Goal: Task Accomplishment & Management: Use online tool/utility

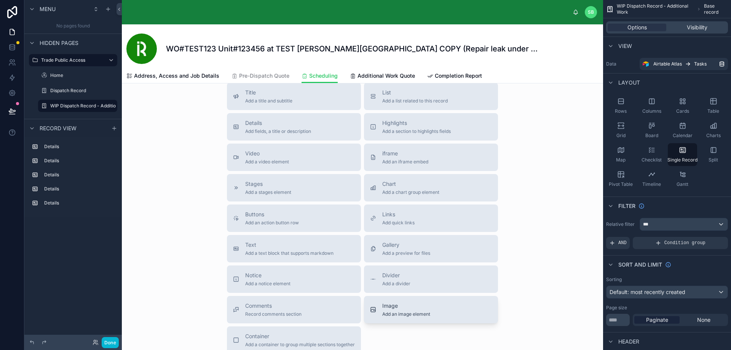
scroll to position [544, 0]
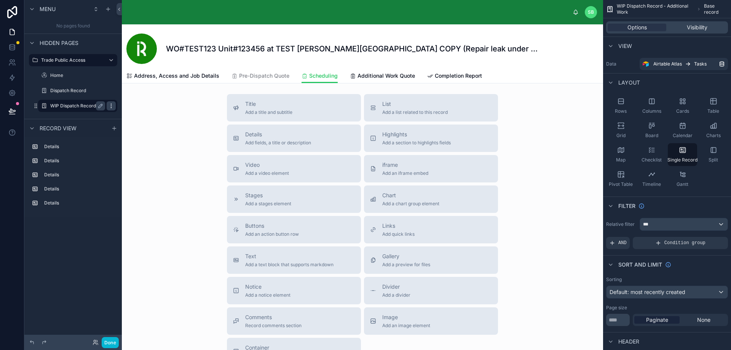
click at [110, 105] on icon "scrollable content" at bounding box center [111, 106] width 6 height 6
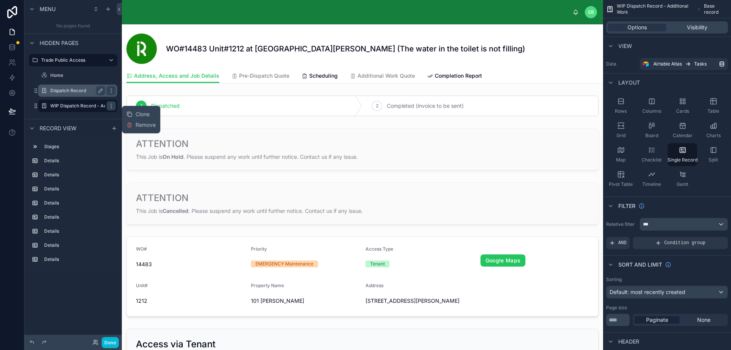
click at [85, 90] on label "Dispatch Record" at bounding box center [76, 91] width 52 height 6
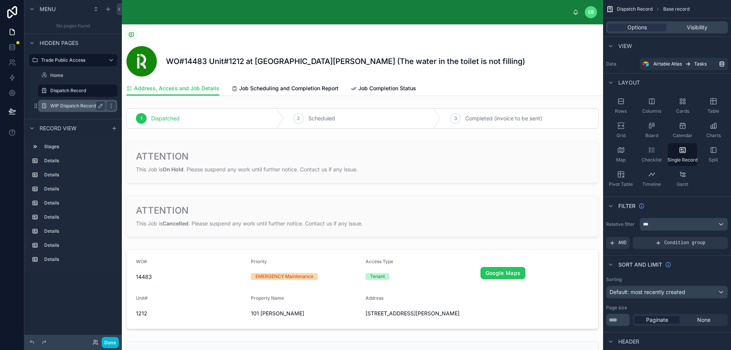
click at [75, 105] on label "WIP Dispatch Record - Additional Work" at bounding box center [92, 106] width 85 height 6
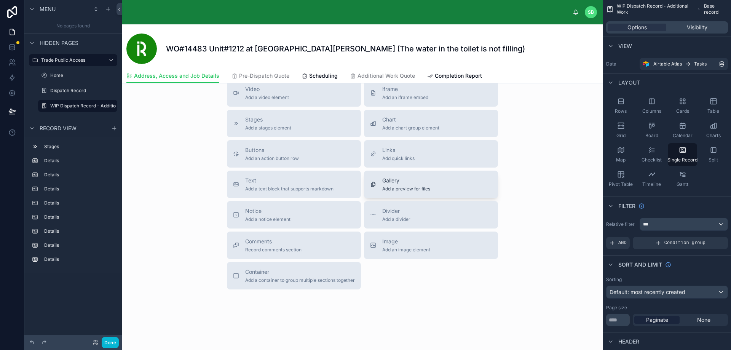
scroll to position [742, 0]
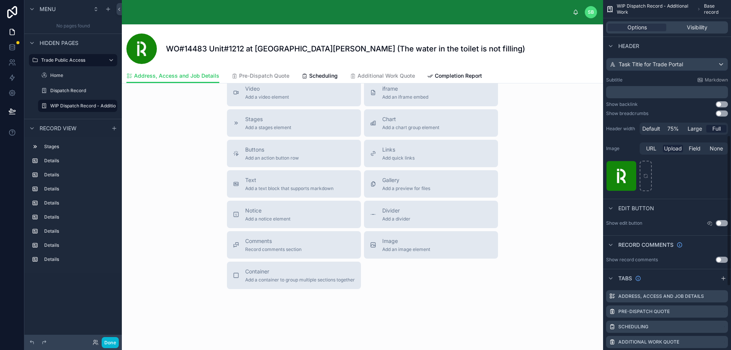
scroll to position [462, 0]
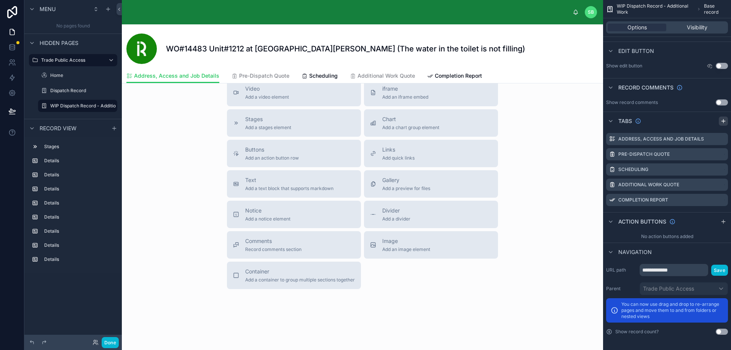
click at [725, 120] on icon "scrollable content" at bounding box center [724, 121] width 6 height 6
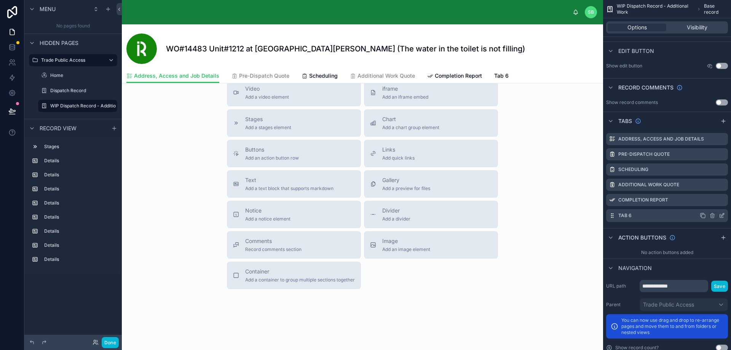
click at [649, 213] on div "Tab 6" at bounding box center [667, 215] width 122 height 13
click at [722, 215] on icon "scrollable content" at bounding box center [723, 214] width 3 height 3
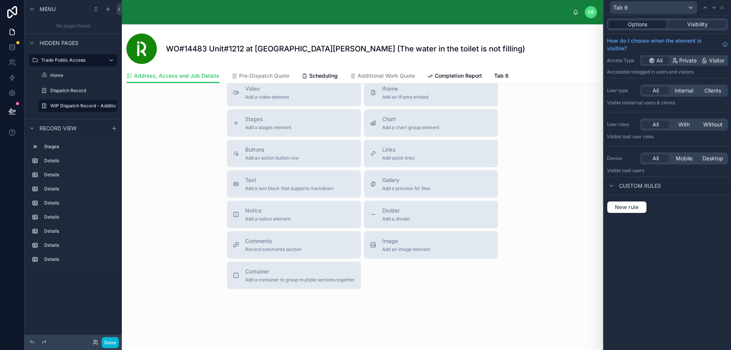
click at [648, 25] on div "Options" at bounding box center [638, 25] width 58 height 8
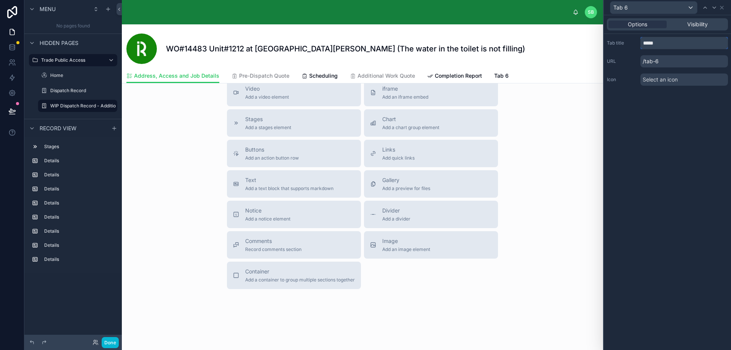
drag, startPoint x: 662, startPoint y: 44, endPoint x: 630, endPoint y: 40, distance: 31.8
click at [630, 40] on div "Tab title *****" at bounding box center [667, 43] width 121 height 12
type input "**********"
click at [724, 8] on icon at bounding box center [722, 8] width 6 height 6
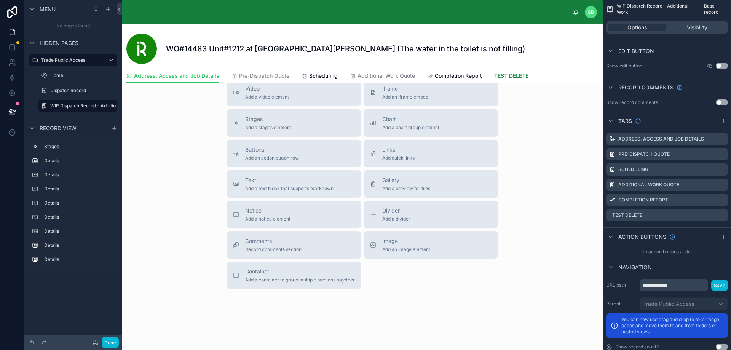
click at [522, 75] on span "TEST DELETE" at bounding box center [511, 76] width 34 height 8
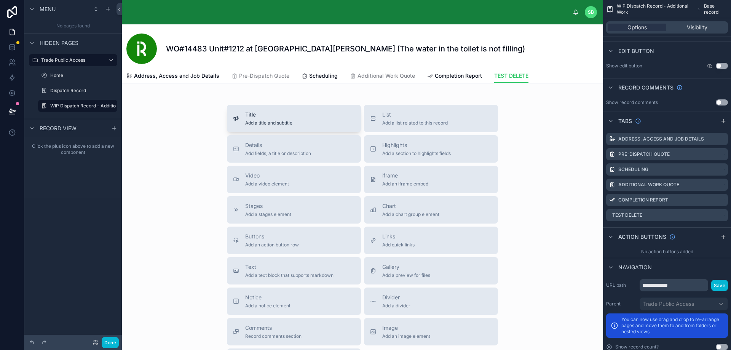
click at [296, 125] on div "Title Add a title and subtitle" at bounding box center [294, 118] width 122 height 15
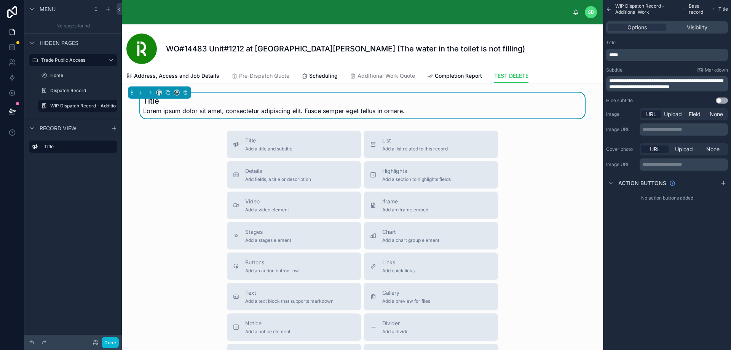
click at [528, 147] on div "Title Add a title and subtitle List Add a list related to this record Details A…" at bounding box center [363, 266] width 482 height 271
click at [307, 171] on span "Details" at bounding box center [278, 171] width 66 height 8
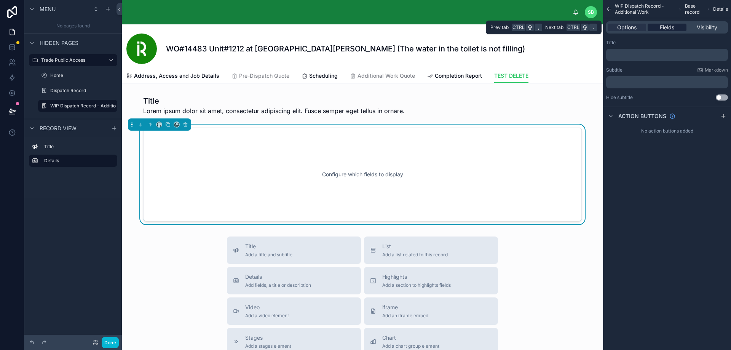
click at [676, 27] on div "Fields" at bounding box center [667, 28] width 38 height 8
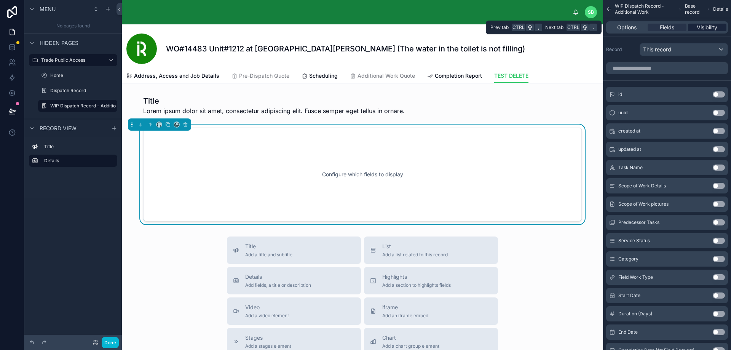
click at [707, 28] on span "Visibility" at bounding box center [707, 28] width 21 height 8
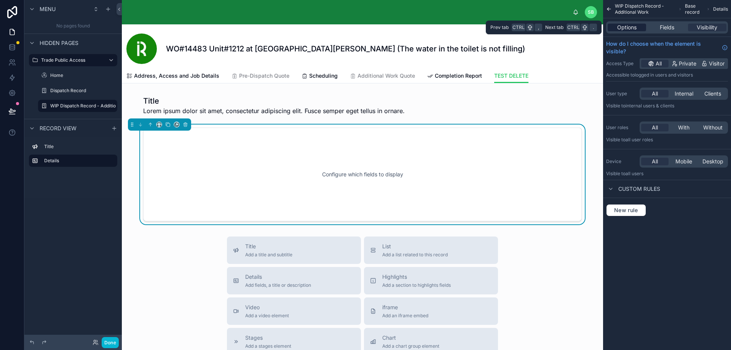
click at [623, 30] on div "Options Fields Visibility" at bounding box center [667, 27] width 122 height 12
click at [619, 26] on span "Options" at bounding box center [627, 28] width 19 height 8
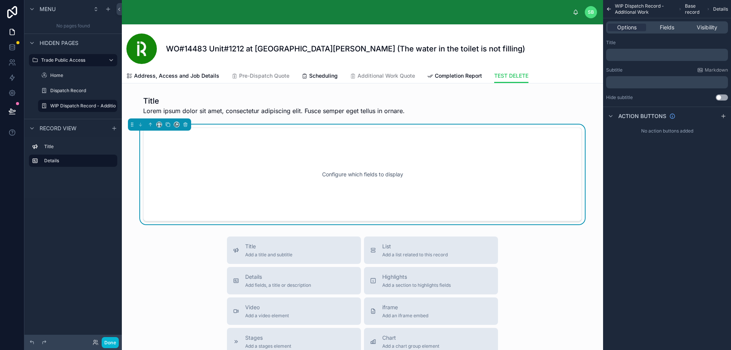
click at [610, 6] on icon "scrollable content" at bounding box center [609, 9] width 6 height 8
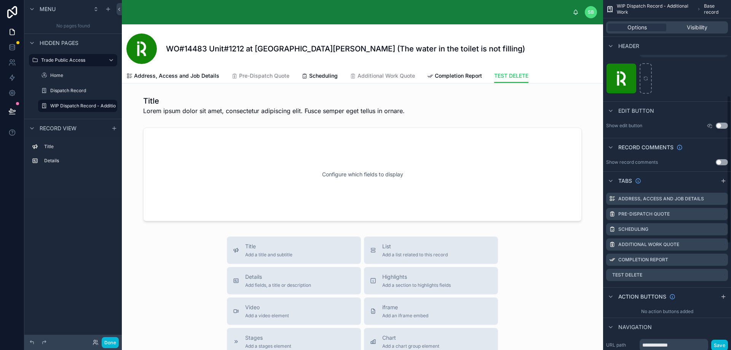
scroll to position [419, 0]
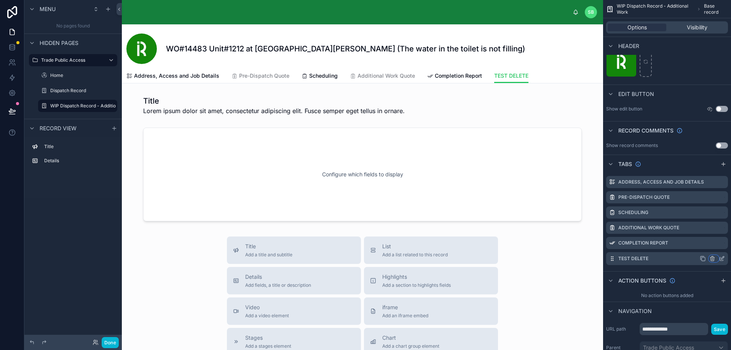
click at [712, 258] on icon "scrollable content" at bounding box center [713, 259] width 6 height 6
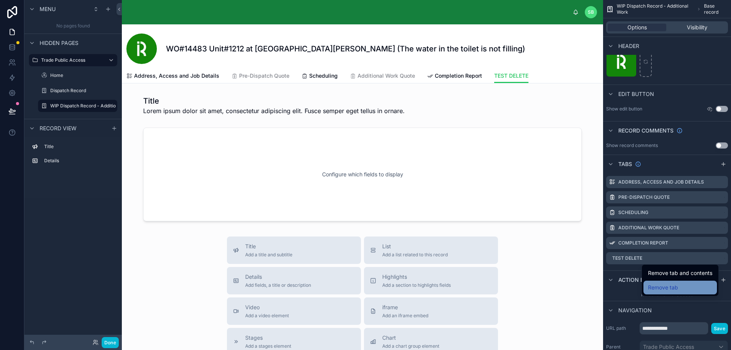
click at [686, 285] on div "Remove tab" at bounding box center [680, 287] width 64 height 9
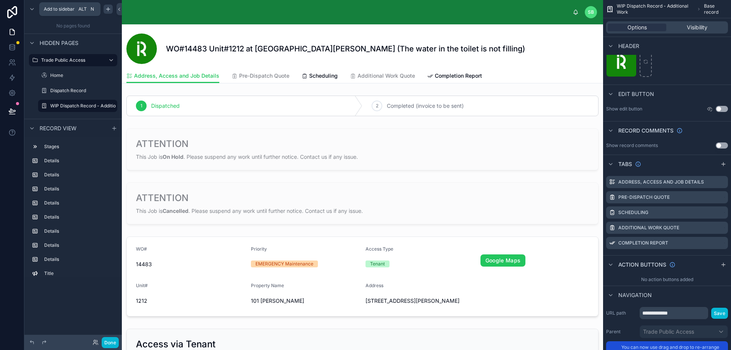
click at [107, 5] on div "scrollable content" at bounding box center [108, 9] width 9 height 9
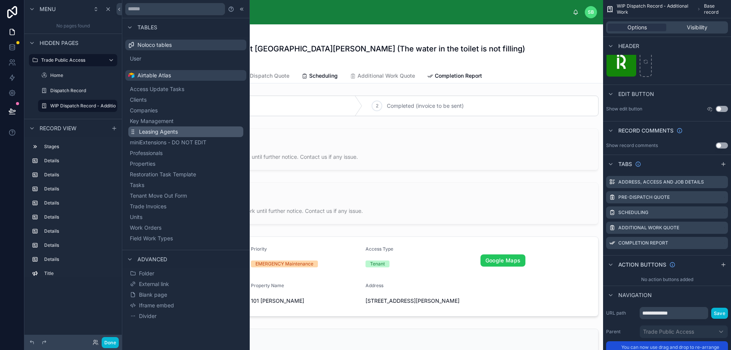
click at [173, 133] on span "Leasing Agents" at bounding box center [158, 132] width 39 height 8
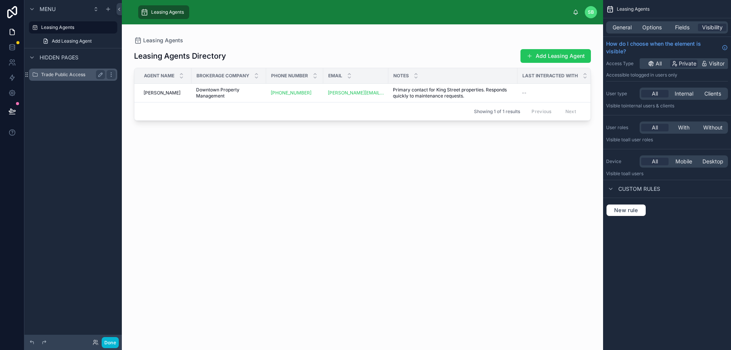
click at [62, 75] on label "Trade Public Access" at bounding box center [71, 75] width 61 height 6
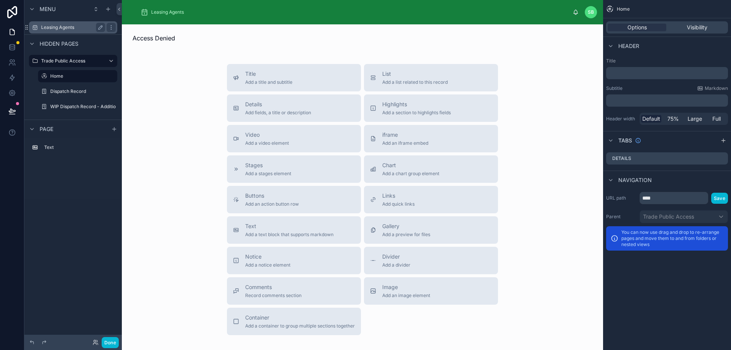
click at [69, 25] on label "Leasing Agents" at bounding box center [71, 27] width 61 height 6
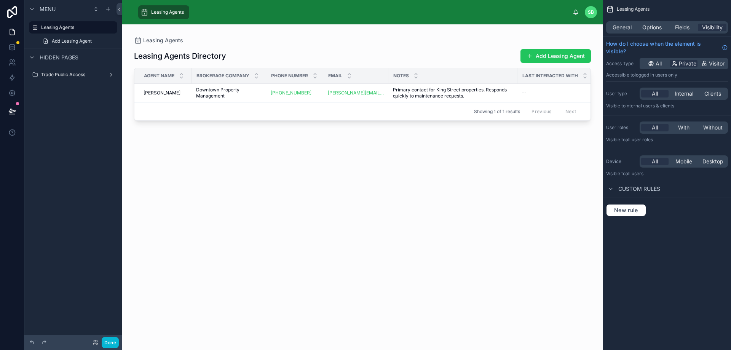
click at [530, 168] on div at bounding box center [363, 182] width 482 height 317
click at [625, 29] on span "General" at bounding box center [622, 28] width 19 height 8
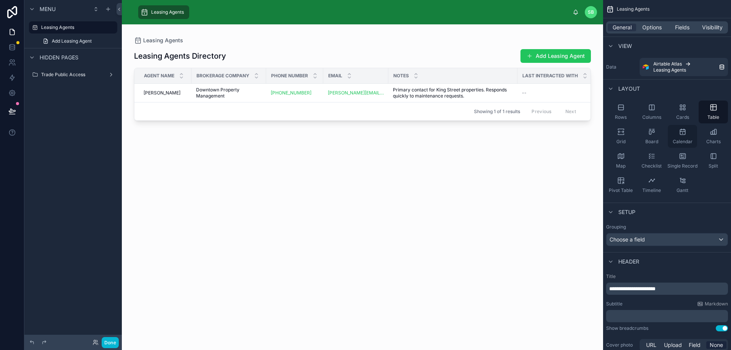
click at [682, 141] on span "Calendar" at bounding box center [683, 142] width 20 height 6
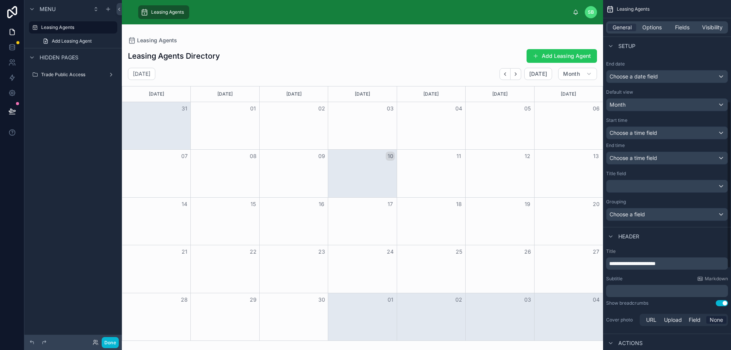
scroll to position [229, 0]
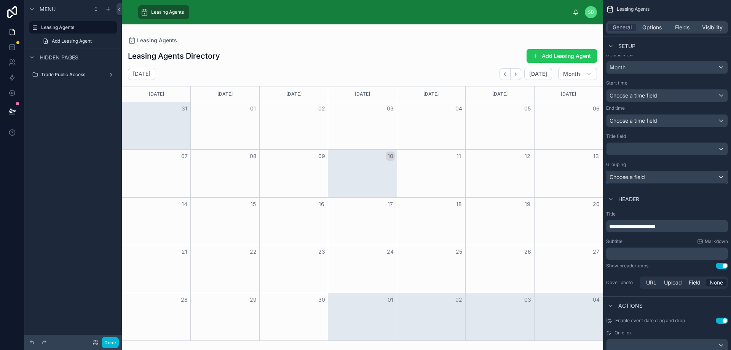
click at [686, 176] on div "Choose a field" at bounding box center [667, 177] width 121 height 12
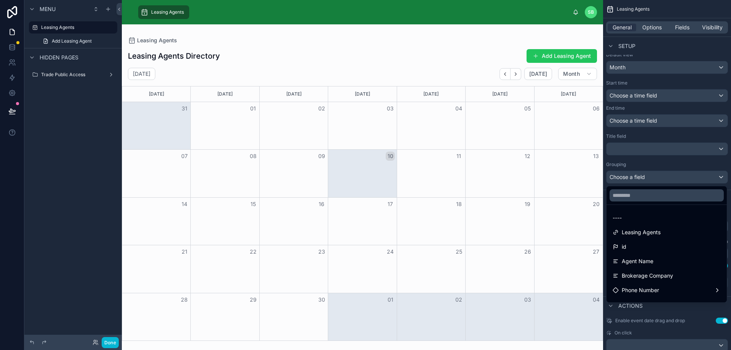
click at [686, 176] on div "scrollable content" at bounding box center [365, 175] width 731 height 350
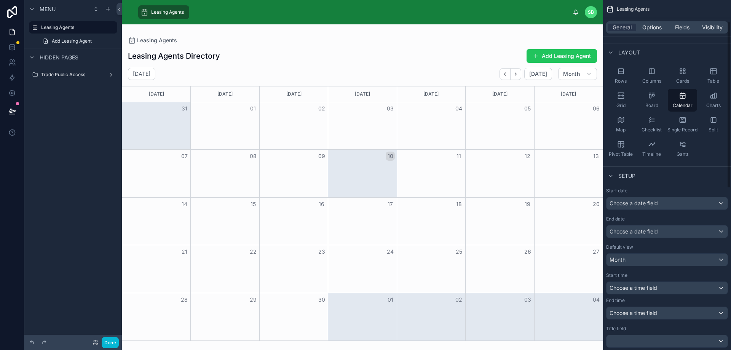
scroll to position [0, 0]
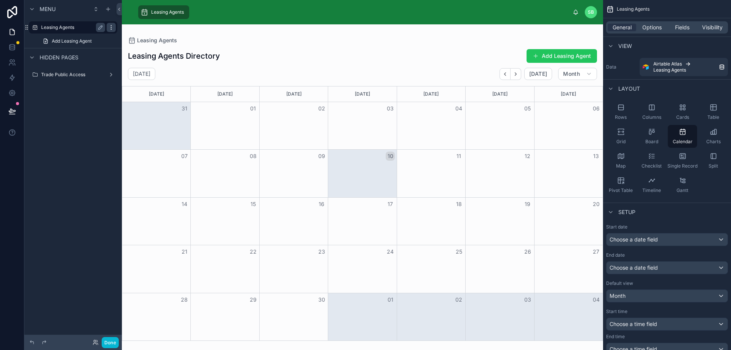
click at [110, 26] on icon "scrollable content" at bounding box center [111, 27] width 6 height 6
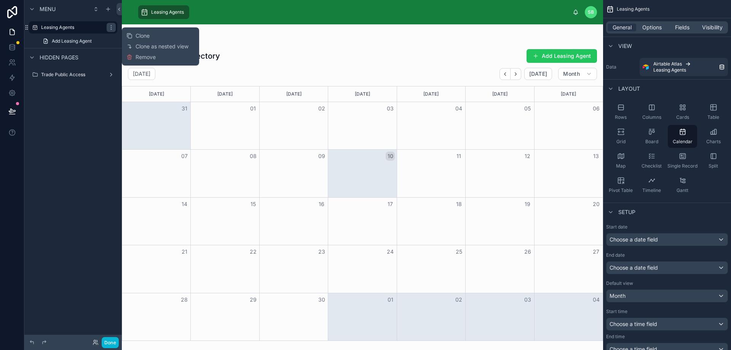
click at [142, 61] on div "Clone Clone as nested view Remove" at bounding box center [160, 46] width 68 height 32
click at [143, 55] on span "Remove" at bounding box center [146, 57] width 20 height 8
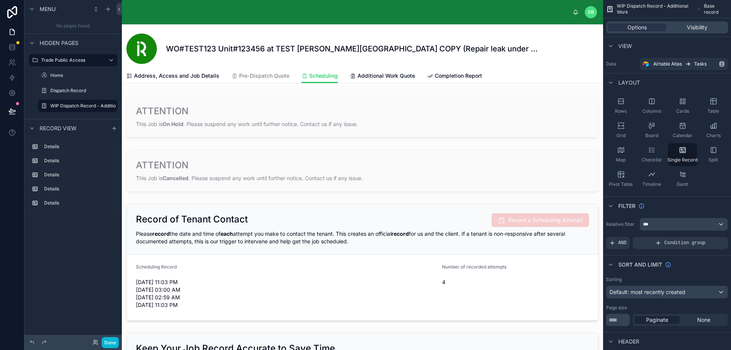
click at [528, 56] on div "WO#TEST123 Unit#123456 at TEST [PERSON_NAME][GEOGRAPHIC_DATA] COPY (Repair leak…" at bounding box center [362, 49] width 472 height 30
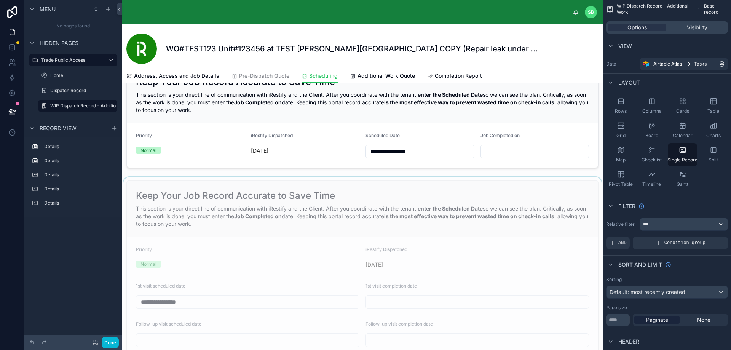
scroll to position [343, 0]
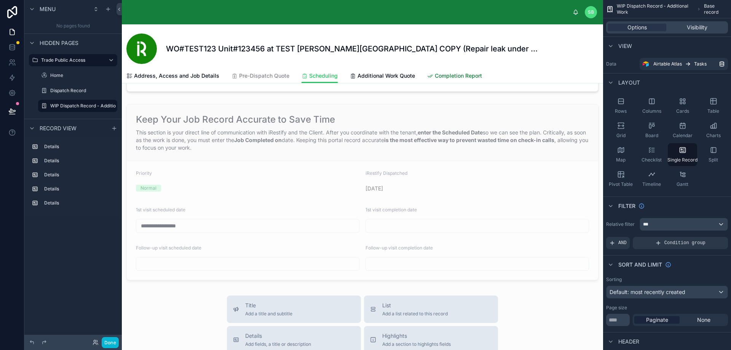
click at [448, 77] on span "Completion Report" at bounding box center [458, 76] width 47 height 8
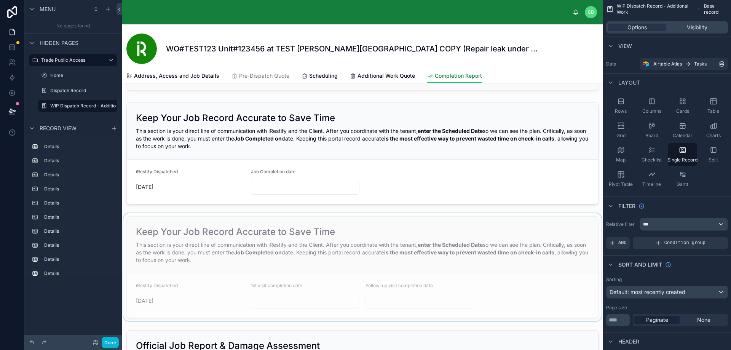
scroll to position [190, 0]
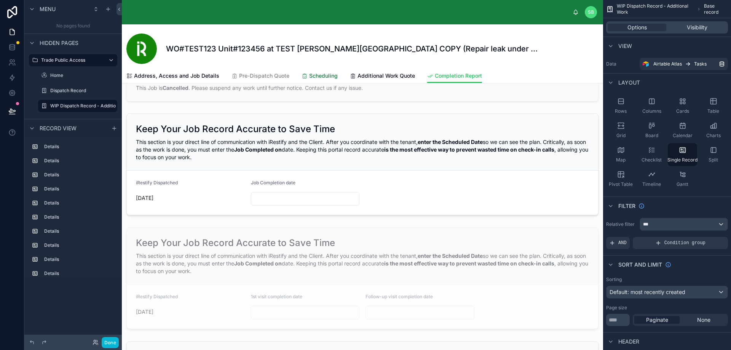
click at [328, 74] on span "Scheduling" at bounding box center [323, 76] width 29 height 8
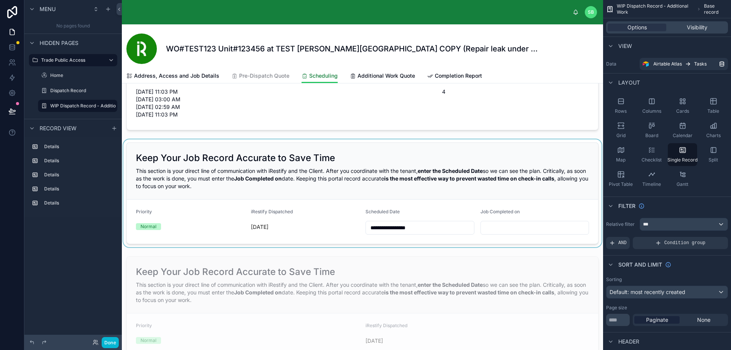
scroll to position [114, 0]
